Goal: Task Accomplishment & Management: Use online tool/utility

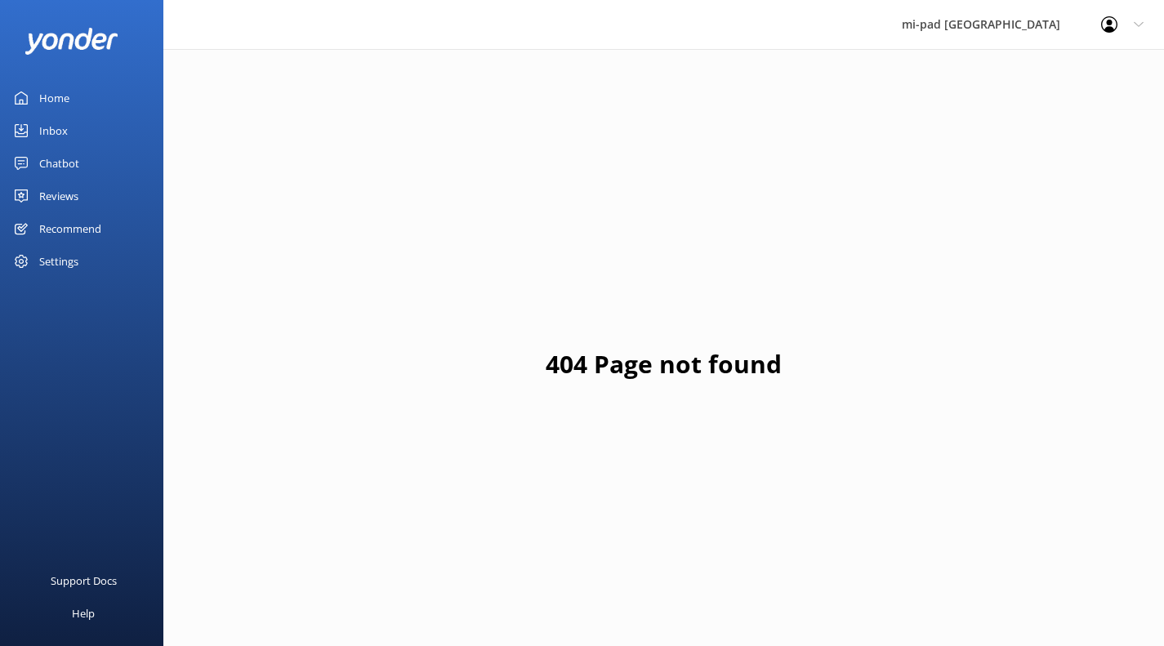
click at [48, 156] on div "Chatbot" at bounding box center [59, 163] width 40 height 33
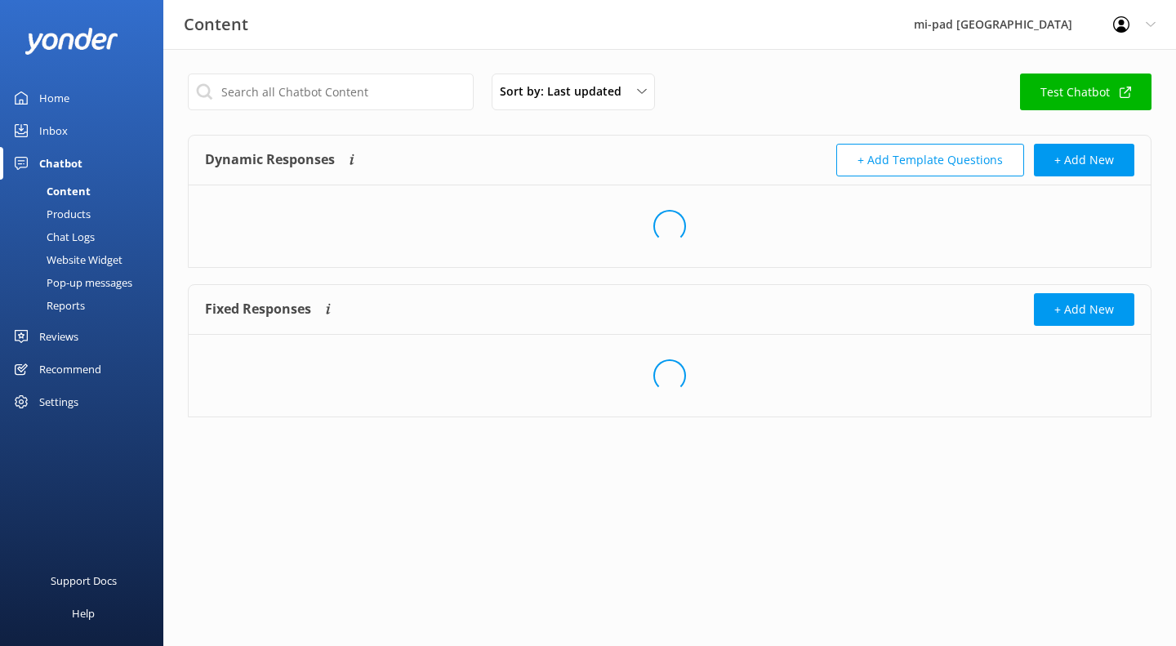
click at [73, 212] on div "Products" at bounding box center [50, 214] width 81 height 23
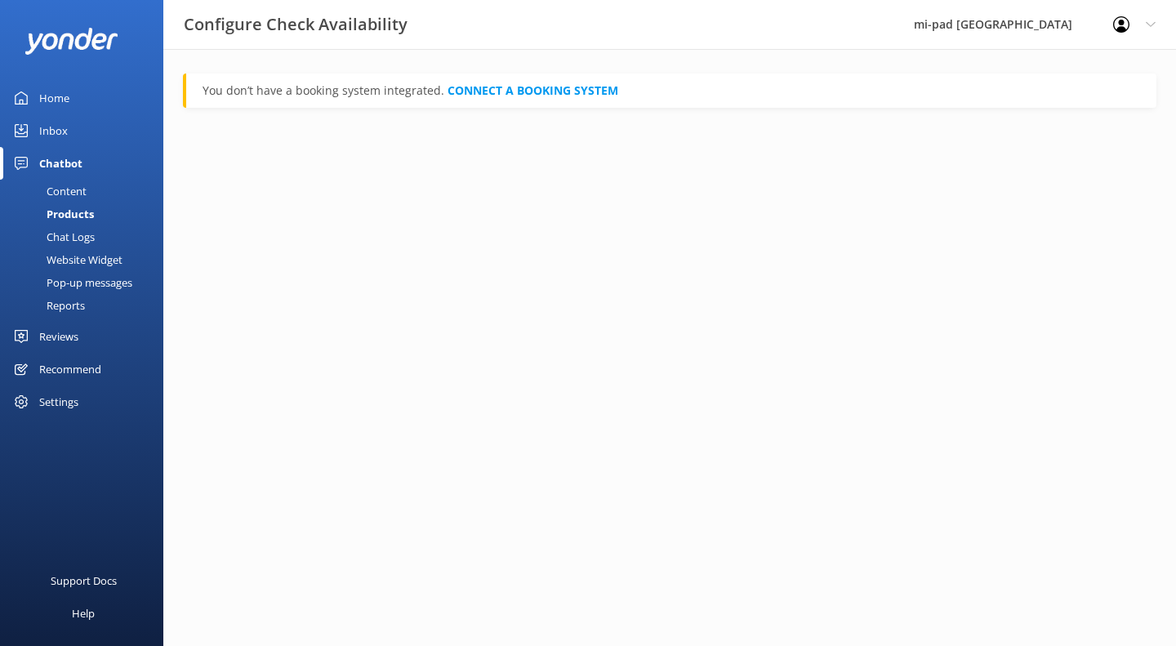
click at [75, 236] on div "Chat Logs" at bounding box center [52, 236] width 85 height 23
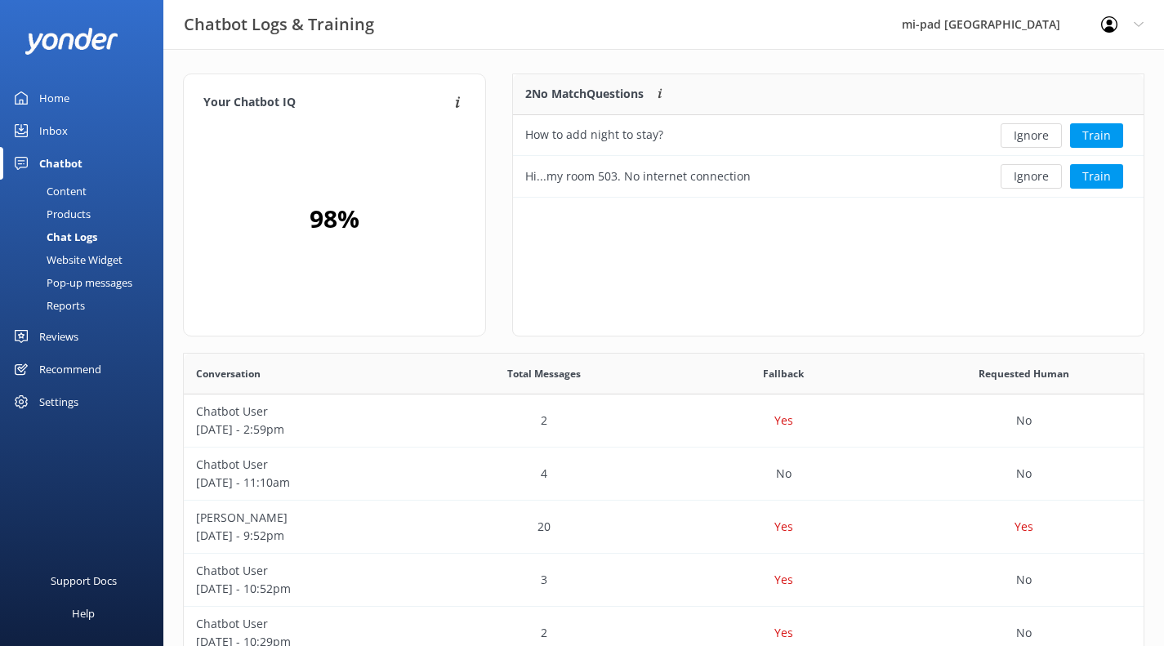
scroll to position [13, 13]
click at [1040, 137] on button "Ignore" at bounding box center [1031, 135] width 61 height 25
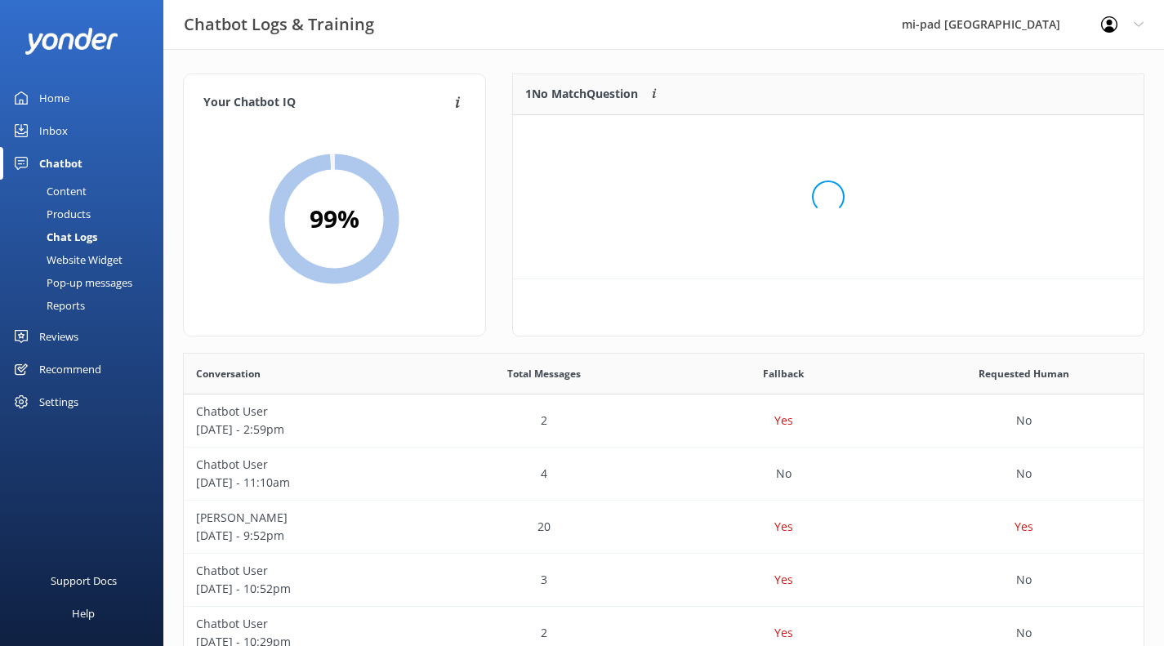
scroll to position [70, 618]
click at [1038, 136] on button "Ignore" at bounding box center [1031, 135] width 61 height 25
